Goal: Transaction & Acquisition: Subscribe to service/newsletter

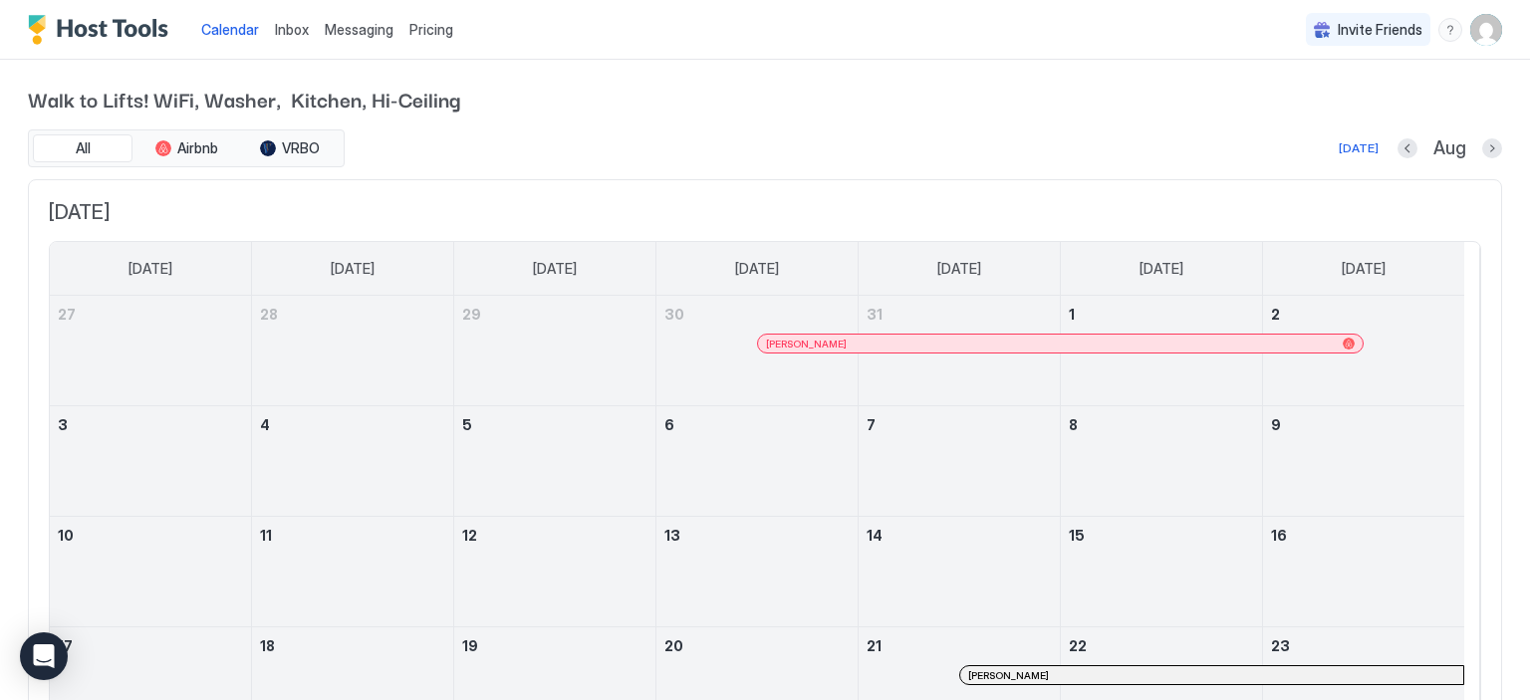
click at [1474, 38] on img "User profile" at bounding box center [1486, 30] width 32 height 32
click at [916, 91] on div at bounding box center [765, 350] width 1530 height 700
click at [1438, 30] on div "menu" at bounding box center [1450, 30] width 24 height 24
click at [1302, 128] on div "Chat with us" at bounding box center [1319, 128] width 253 height 35
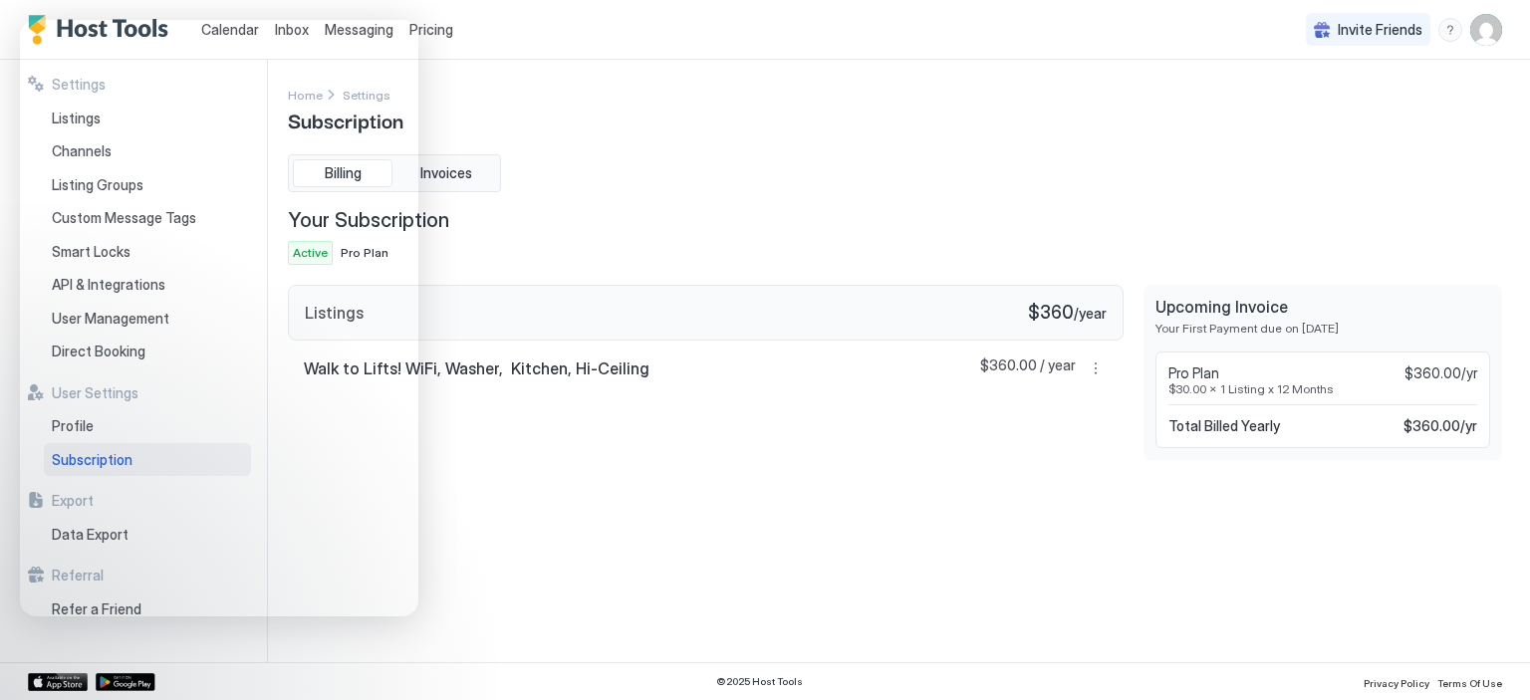
click at [854, 299] on div "Listings $360 / year" at bounding box center [705, 313] width 835 height 57
